Goal: Transaction & Acquisition: Purchase product/service

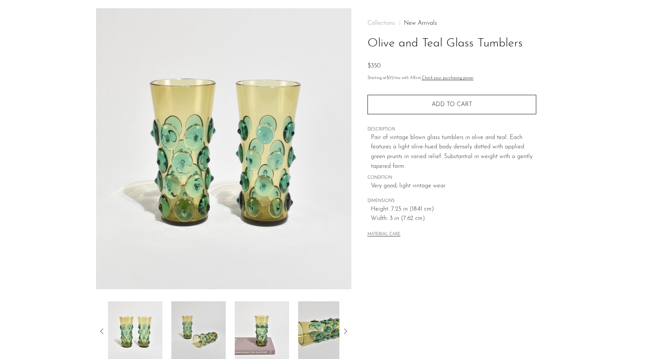
scroll to position [3, 0]
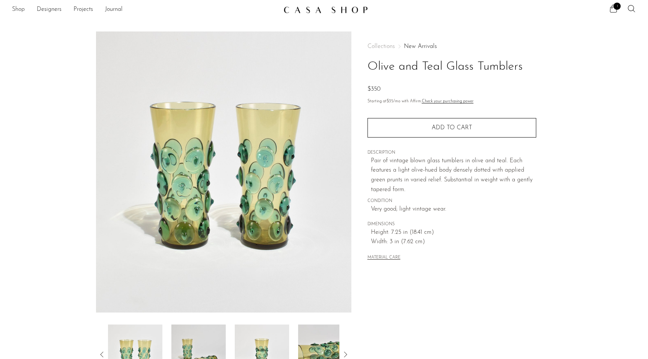
click at [15, 10] on link "Shop" at bounding box center [18, 10] width 13 height 10
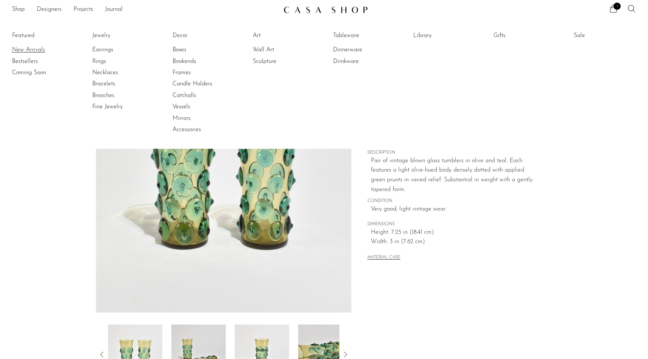
click at [19, 48] on link "New Arrivals" at bounding box center [40, 50] width 56 height 8
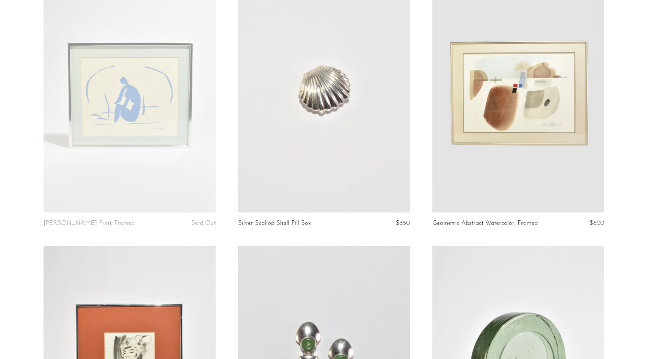
scroll to position [2568, 0]
click at [485, 102] on link at bounding box center [518, 92] width 172 height 241
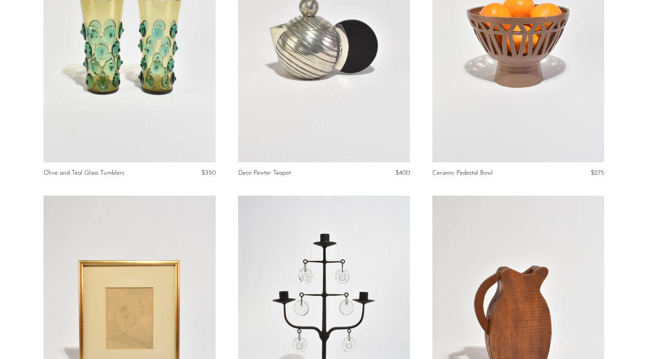
scroll to position [0, 0]
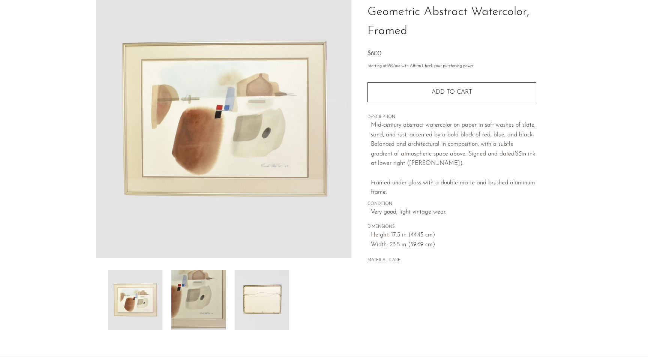
scroll to position [29, 0]
